Goal: Transaction & Acquisition: Obtain resource

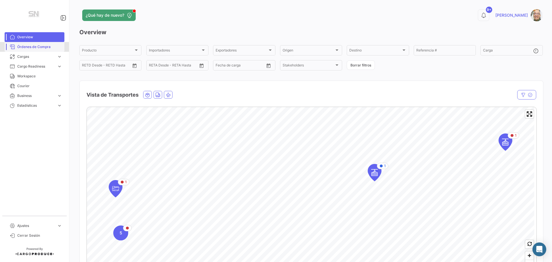
click at [35, 46] on span "Órdenes de Compra" at bounding box center [39, 46] width 45 height 5
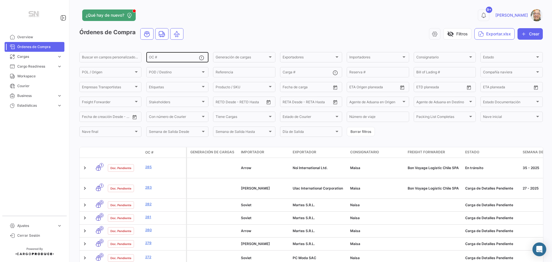
click at [176, 56] on div "OC #" at bounding box center [174, 56] width 50 height 11
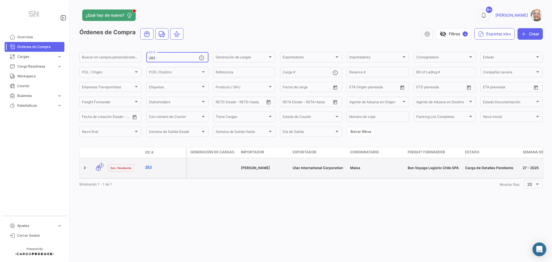
type input "283"
click at [157, 169] on link "283" at bounding box center [164, 167] width 39 height 5
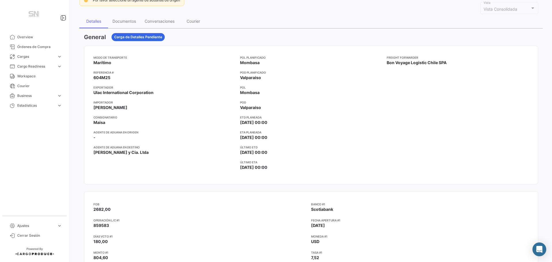
scroll to position [58, 0]
click at [121, 21] on div "Documentos" at bounding box center [125, 22] width 24 height 5
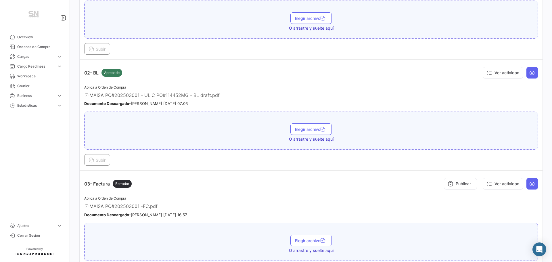
scroll to position [144, 0]
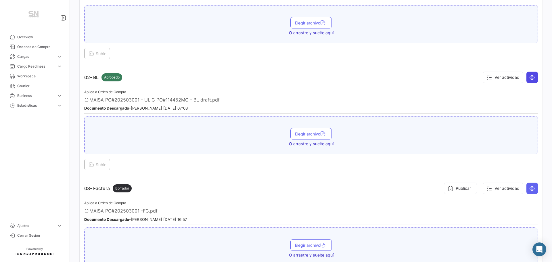
click at [531, 78] on icon at bounding box center [533, 78] width 6 height 6
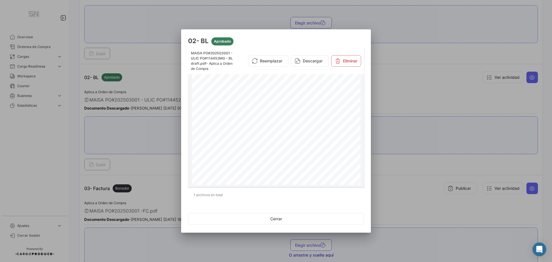
scroll to position [0, 0]
click at [311, 62] on button "Descargar" at bounding box center [310, 61] width 38 height 12
click at [281, 219] on button "Cerrar" at bounding box center [276, 219] width 176 height 12
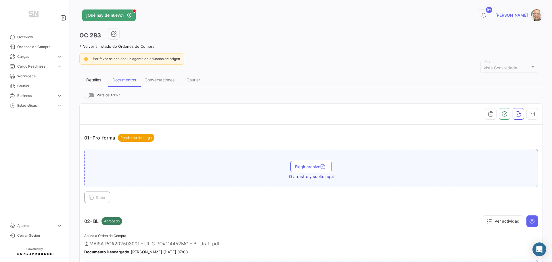
click at [91, 79] on div "Detalles" at bounding box center [93, 79] width 15 height 5
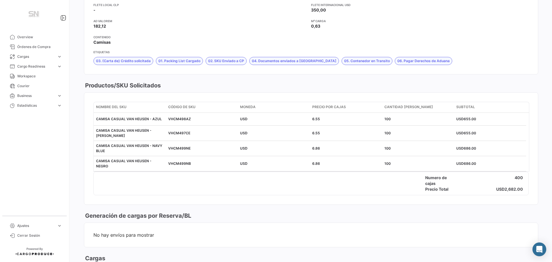
scroll to position [834, 0]
